Goal: Information Seeking & Learning: Learn about a topic

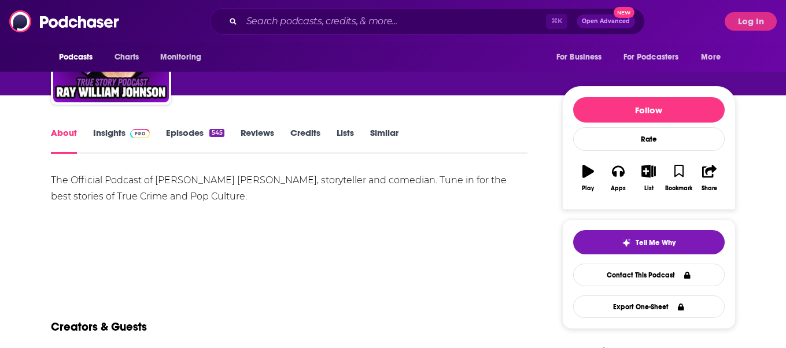
scroll to position [100, 0]
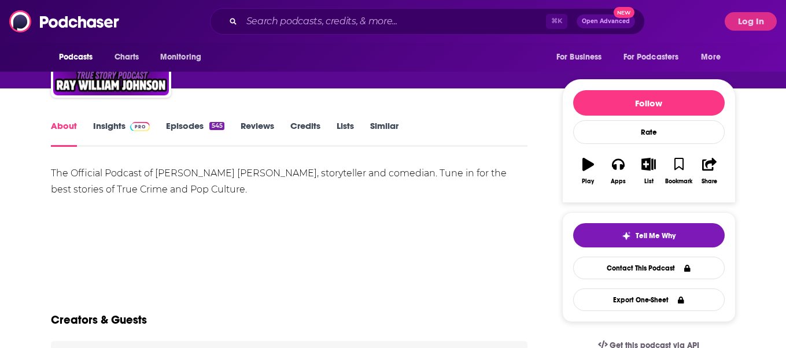
click at [116, 128] on link "Insights" at bounding box center [121, 133] width 57 height 27
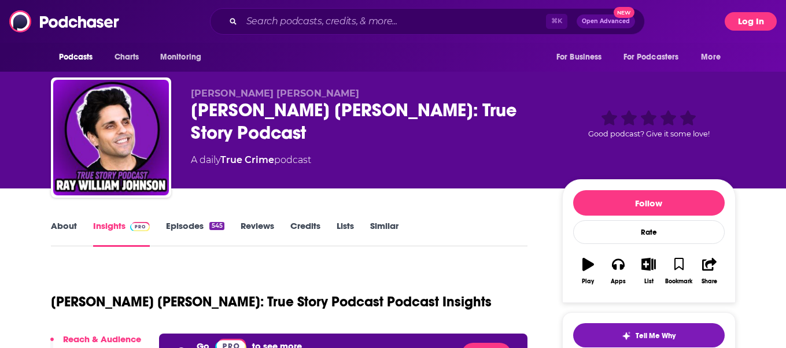
click at [754, 22] on button "Log In" at bounding box center [751, 21] width 52 height 19
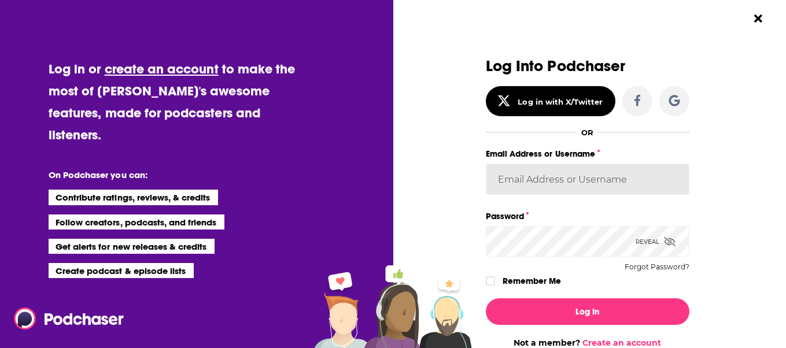
type input "evankrask"
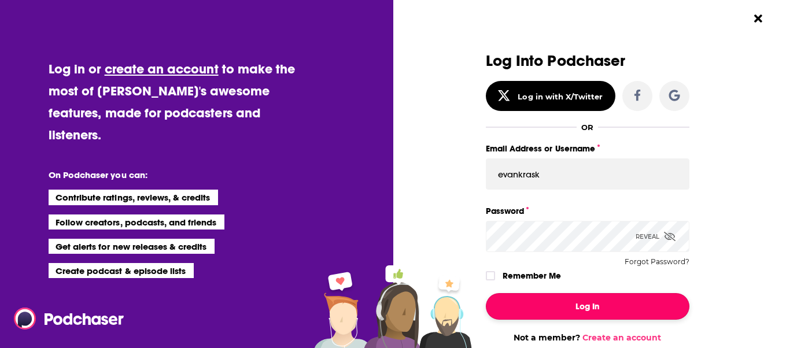
click at [606, 308] on button "Log In" at bounding box center [588, 306] width 204 height 27
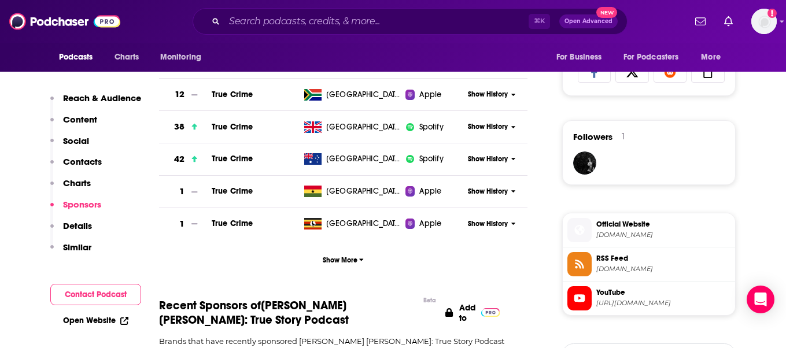
scroll to position [874, 0]
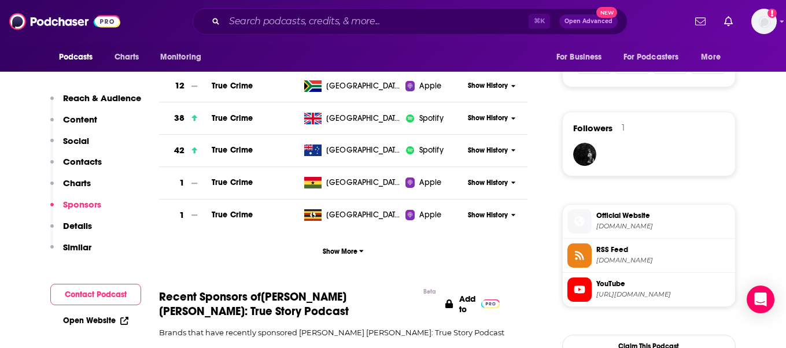
click at [624, 256] on span "[DOMAIN_NAME]" at bounding box center [664, 260] width 134 height 9
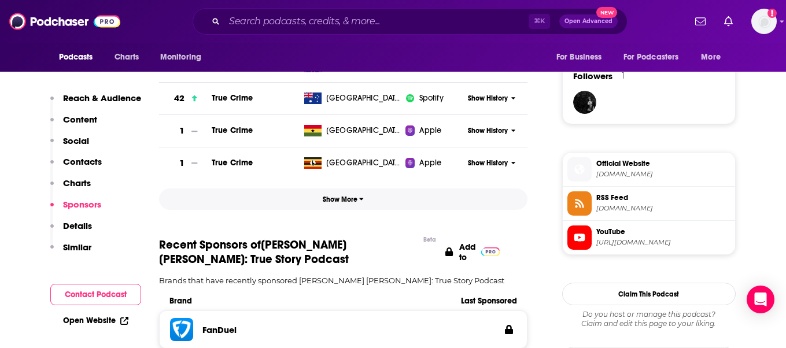
scroll to position [899, 0]
